Goal: Task Accomplishment & Management: Complete application form

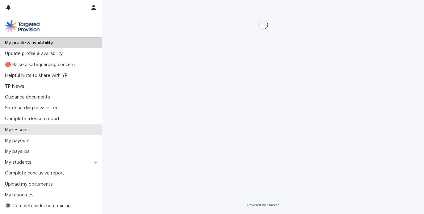
click at [45, 130] on div "My lessons" at bounding box center [51, 129] width 102 height 11
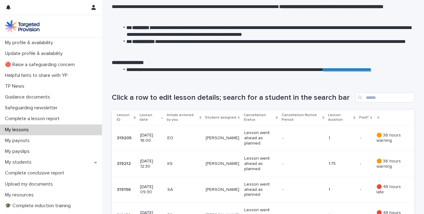
scroll to position [35, 0]
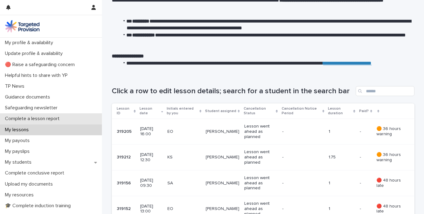
click at [49, 119] on p "Complete a lesson report" at bounding box center [33, 119] width 62 height 6
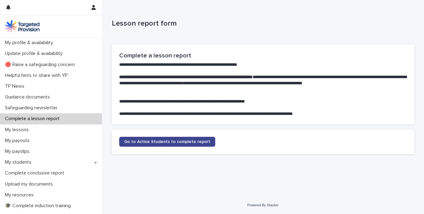
click at [141, 140] on span "Go to Active Students to complete report" at bounding box center [167, 142] width 86 height 4
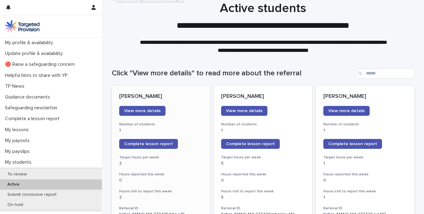
scroll to position [12, 0]
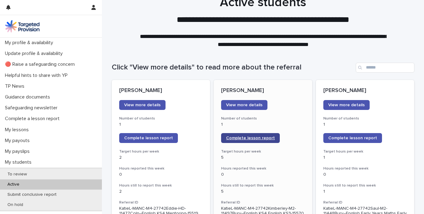
click at [249, 134] on link "Complete lesson report" at bounding box center [250, 138] width 59 height 10
